Goal: Task Accomplishment & Management: Use online tool/utility

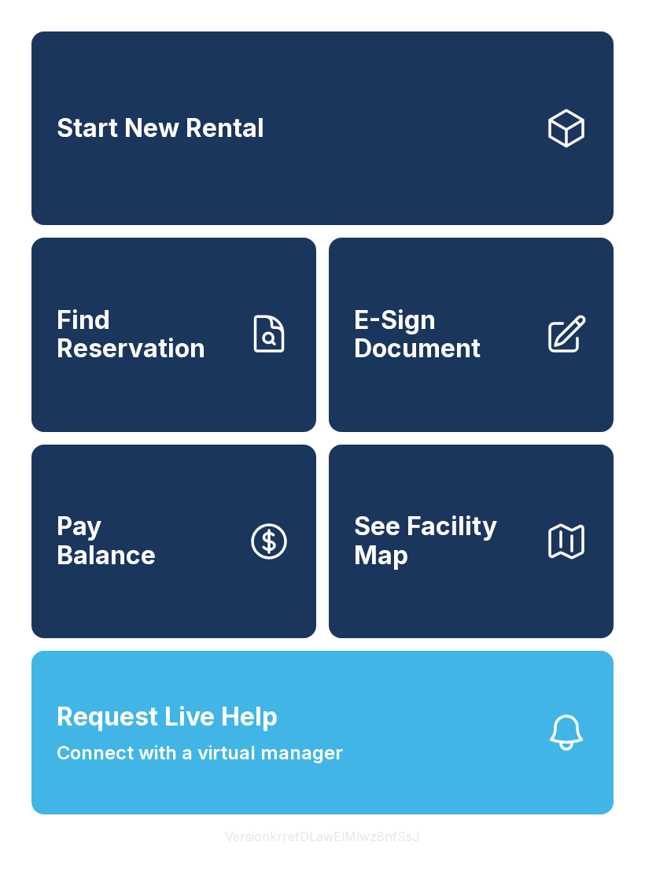
scroll to position [19, 0]
click at [246, 736] on span "Request Live Help" at bounding box center [167, 717] width 221 height 38
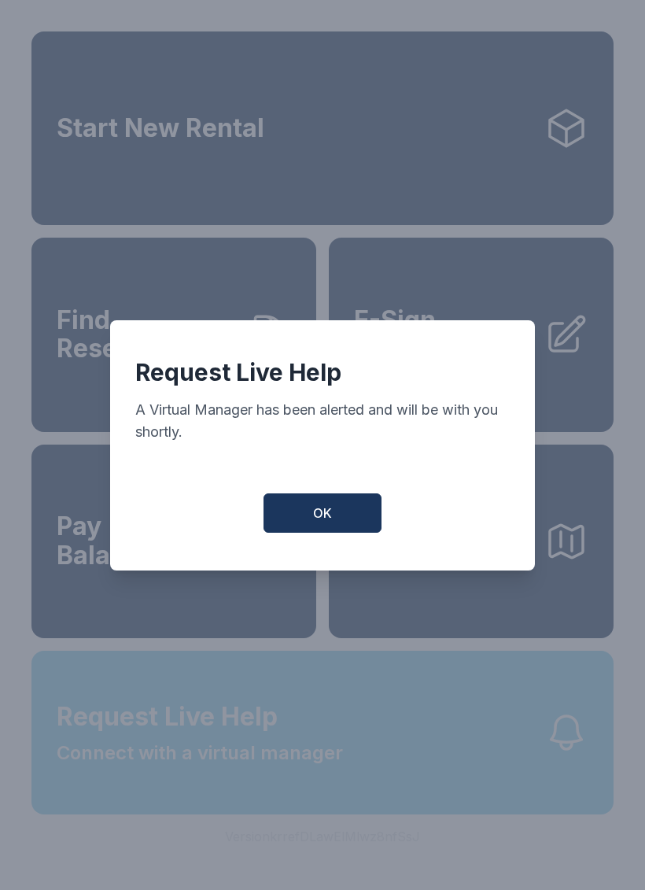
click at [345, 519] on button "OK" at bounding box center [323, 512] width 118 height 39
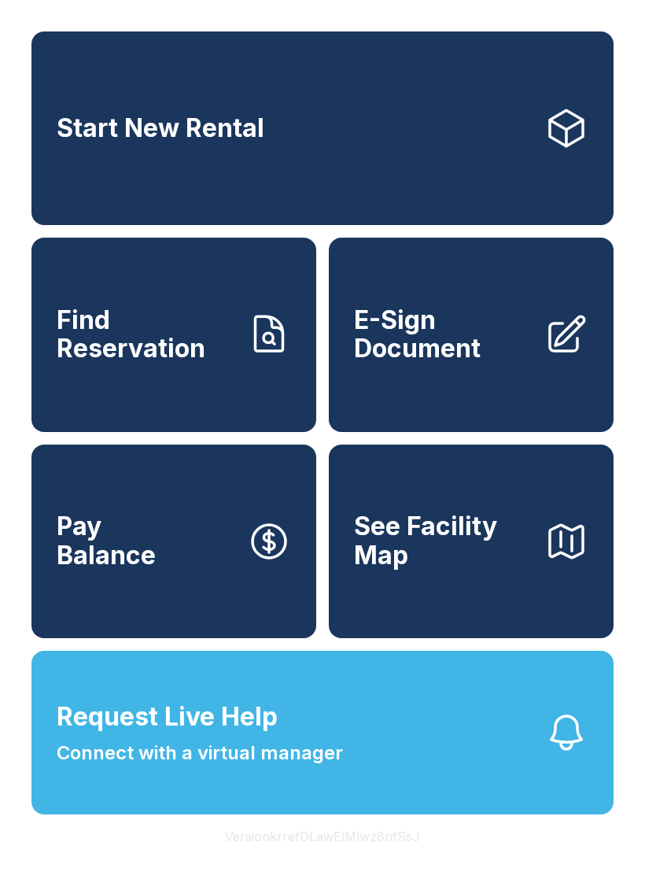
click at [504, 344] on span "E-Sign Document" at bounding box center [443, 334] width 178 height 57
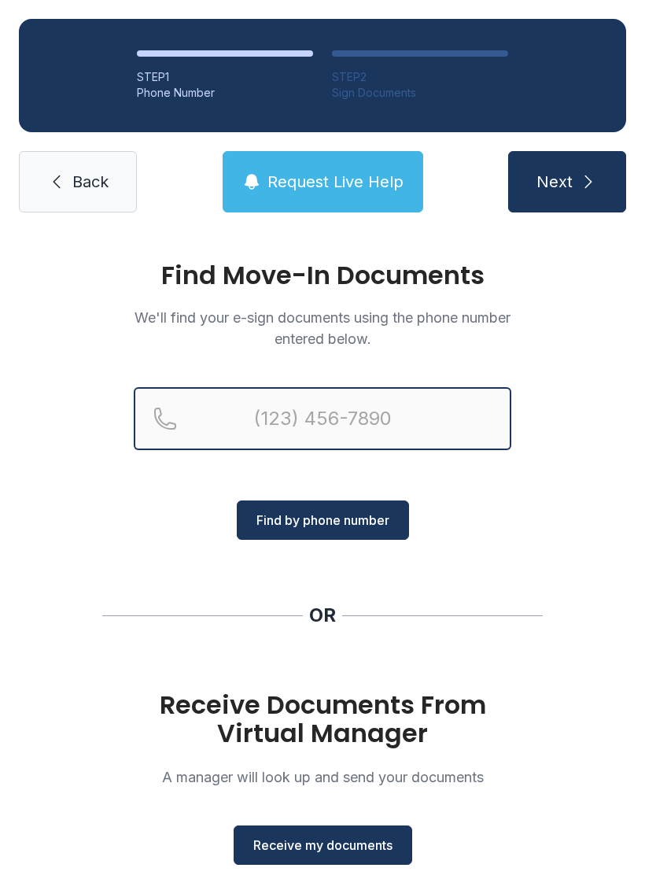
click at [297, 416] on input "Reservation phone number" at bounding box center [323, 418] width 378 height 63
type input "[PHONE_NUMBER]"
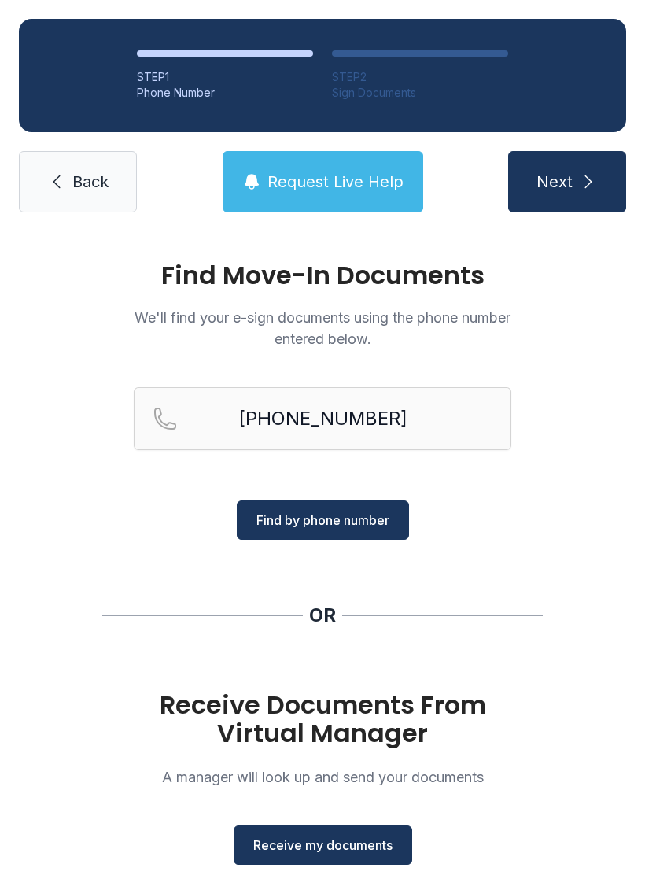
click at [343, 523] on span "Find by phone number" at bounding box center [323, 520] width 133 height 19
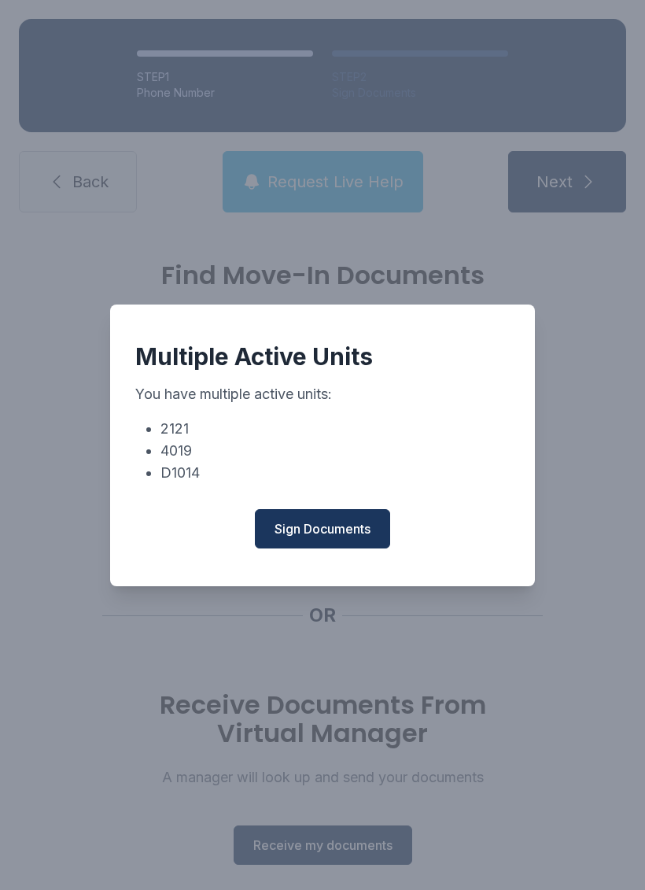
click at [345, 522] on button "Sign Documents" at bounding box center [322, 528] width 135 height 39
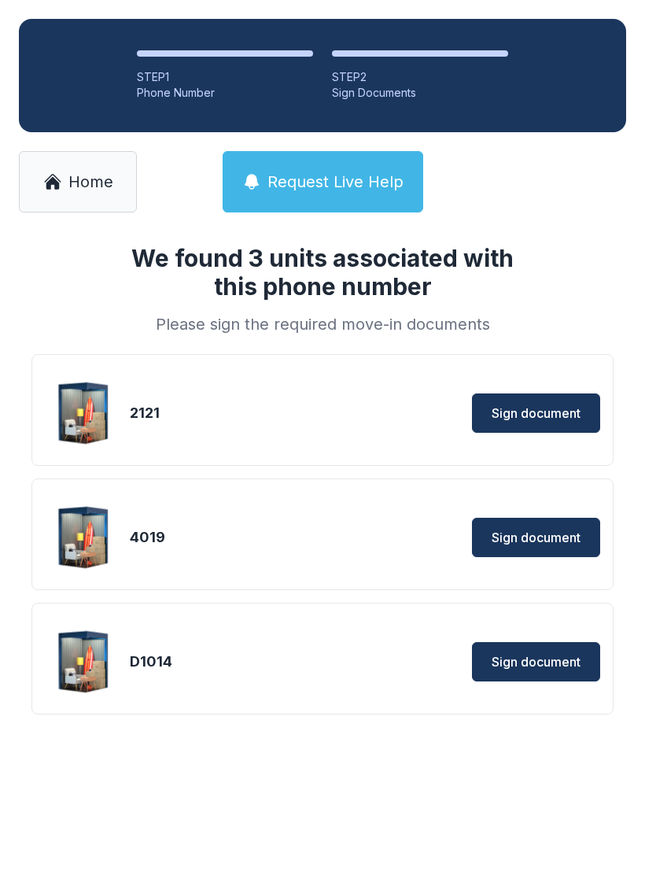
click at [541, 658] on span "Sign document" at bounding box center [536, 661] width 89 height 19
